Goal: Task Accomplishment & Management: Use online tool/utility

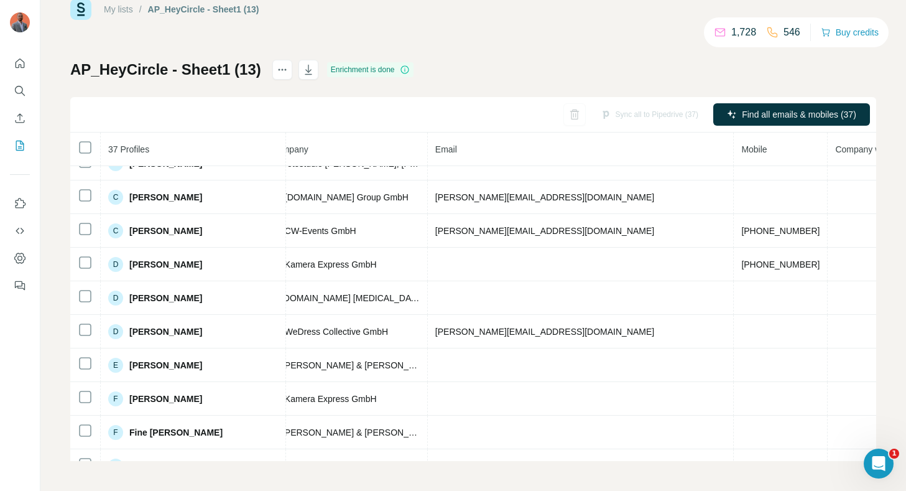
scroll to position [0, 333]
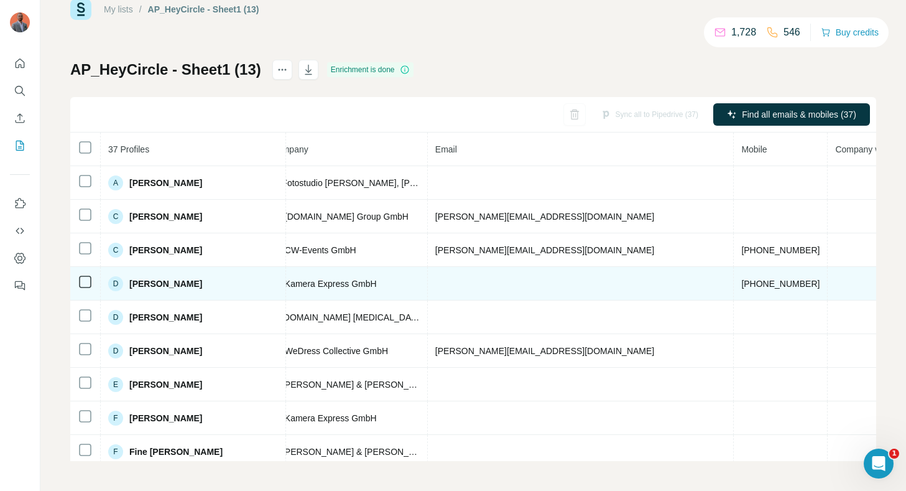
click at [828, 284] on td at bounding box center [870, 284] width 85 height 34
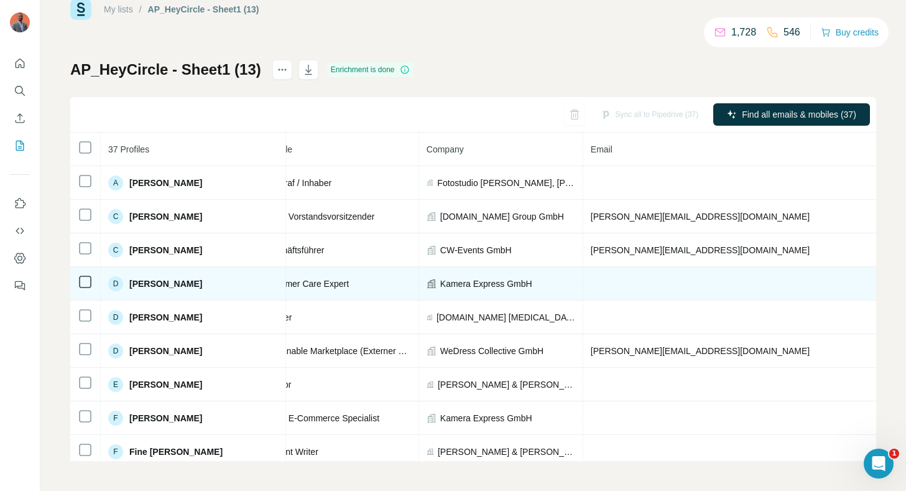
scroll to position [0, 167]
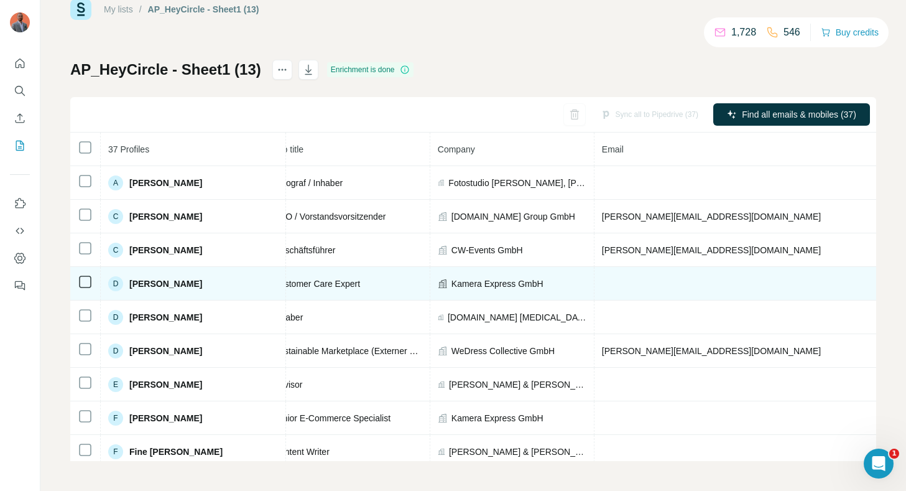
drag, startPoint x: 205, startPoint y: 283, endPoint x: 130, endPoint y: 283, distance: 75.3
click at [130, 283] on div "D [PERSON_NAME]" at bounding box center [193, 283] width 170 height 15
copy span "[PERSON_NAME]"
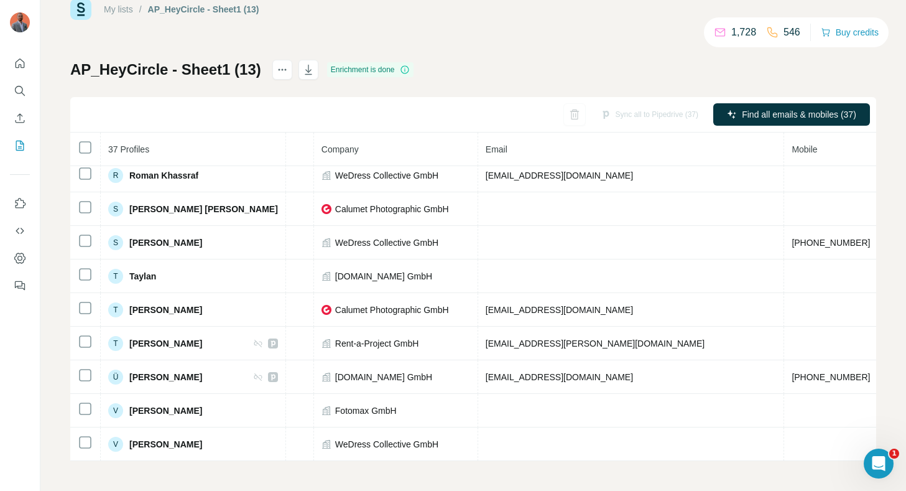
scroll to position [948, 0]
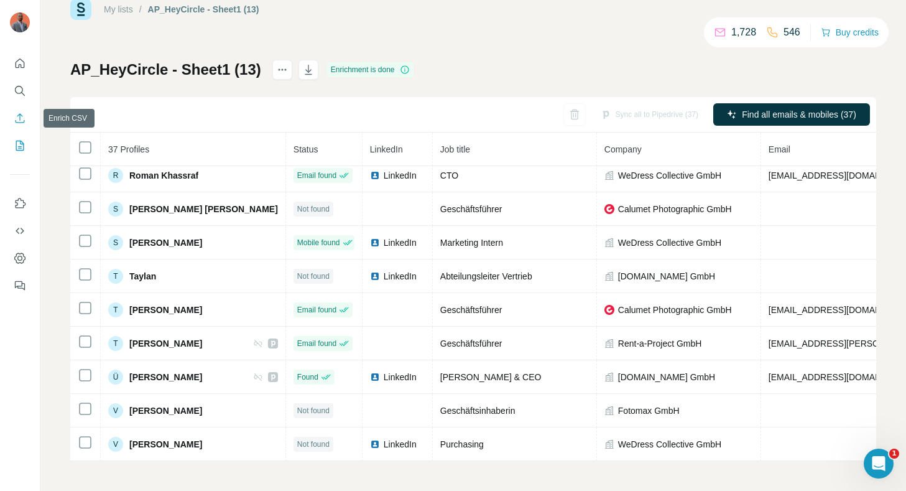
click at [21, 117] on icon "Enrich CSV" at bounding box center [20, 118] width 12 height 12
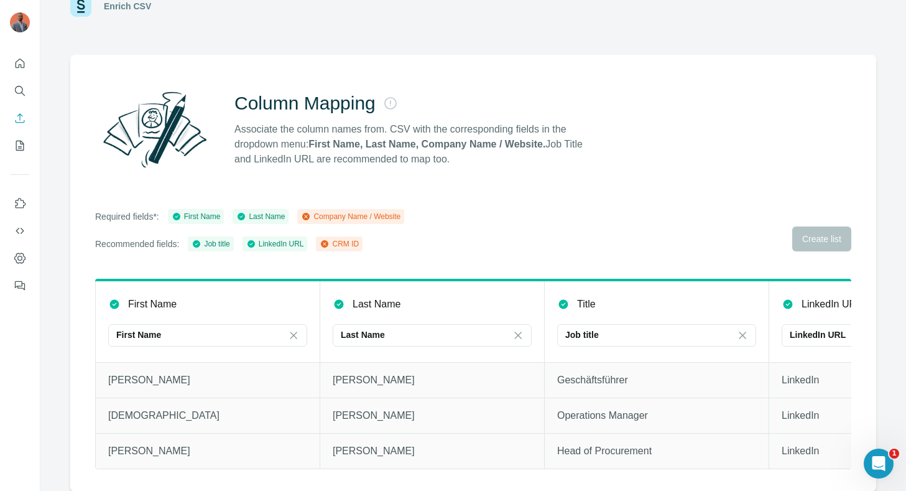
scroll to position [0, 142]
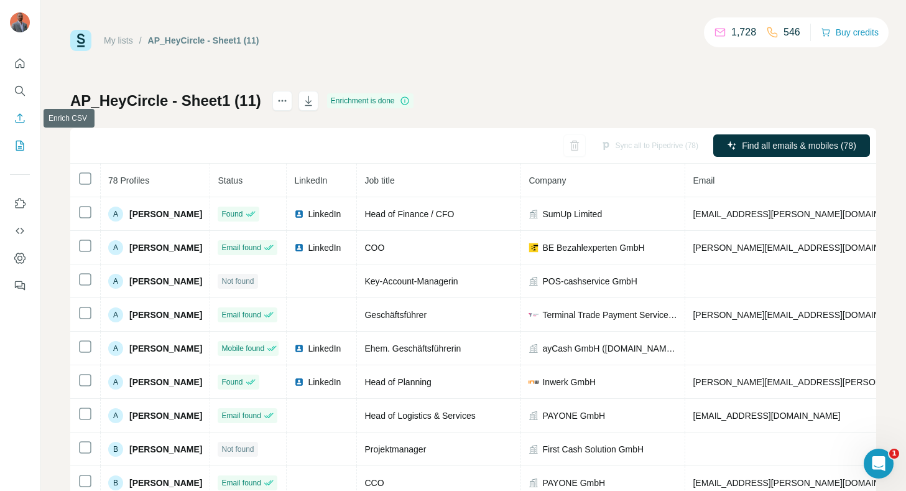
click at [20, 119] on icon "Enrich CSV" at bounding box center [20, 117] width 9 height 9
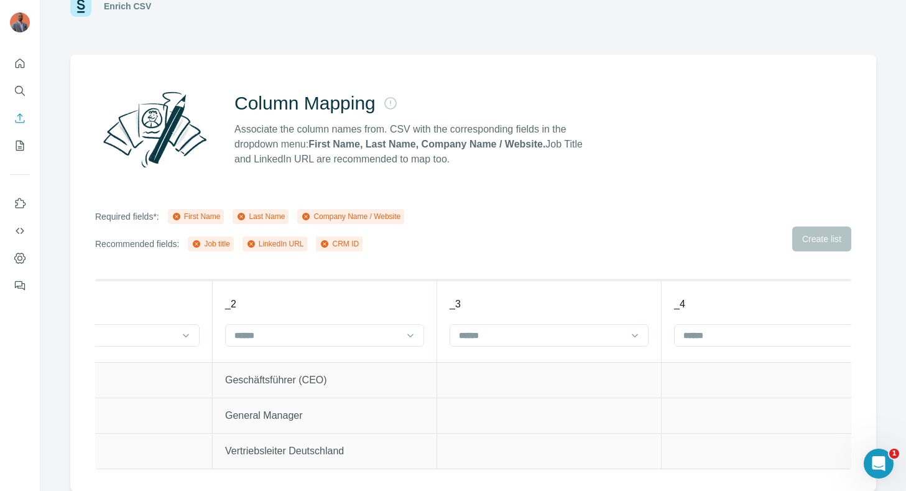
scroll to position [0, 345]
click at [21, 118] on icon "Enrich CSV" at bounding box center [20, 118] width 12 height 12
click at [17, 118] on icon "Enrich CSV" at bounding box center [20, 118] width 12 height 12
click at [22, 144] on icon "My lists" at bounding box center [20, 145] width 12 height 12
click at [19, 111] on button "Enrich CSV" at bounding box center [20, 118] width 20 height 22
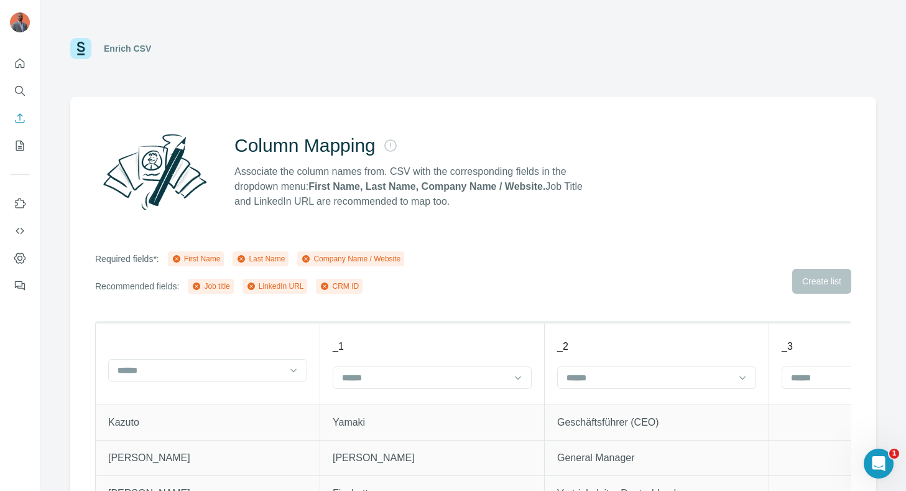
scroll to position [42, 0]
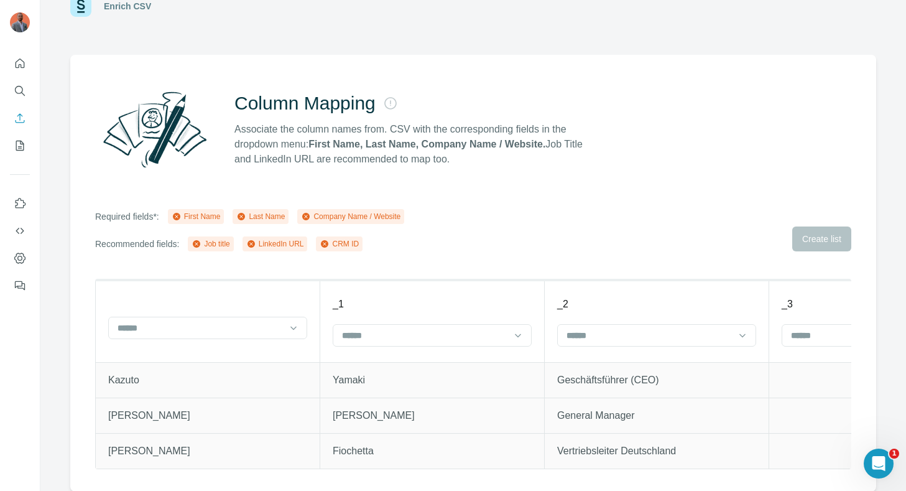
click at [843, 235] on div "Required fields*: First Name Last Name Company Name / Website Recommended field…" at bounding box center [473, 230] width 756 height 42
